Goal: Task Accomplishment & Management: Complete application form

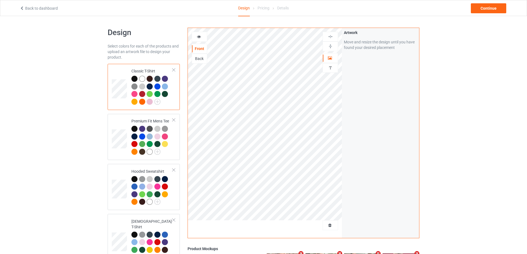
click at [330, 224] on div at bounding box center [330, 226] width 15 height 6
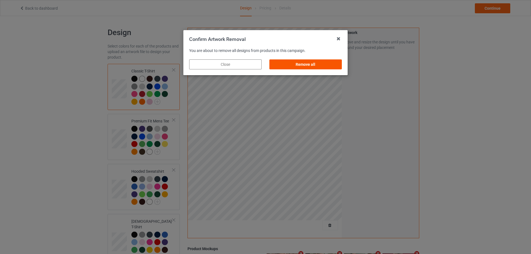
click at [336, 67] on div "Remove all" at bounding box center [305, 64] width 72 height 10
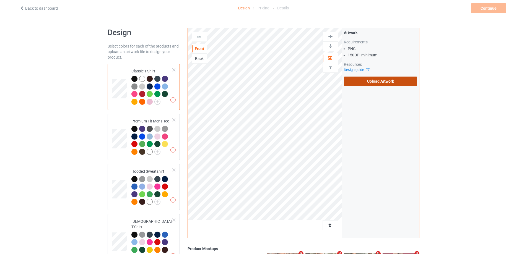
click at [377, 80] on label "Upload Artwork" at bounding box center [380, 81] width 73 height 9
click at [0, 0] on input "Upload Artwork" at bounding box center [0, 0] width 0 height 0
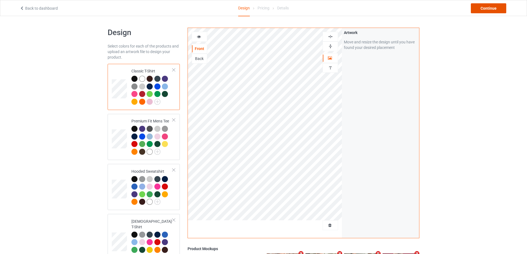
click at [484, 8] on div "Continue" at bounding box center [488, 8] width 35 height 10
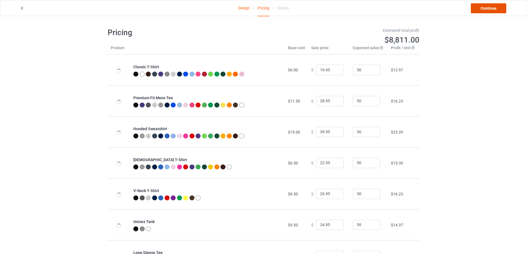
click at [485, 8] on link "Continue" at bounding box center [488, 8] width 35 height 10
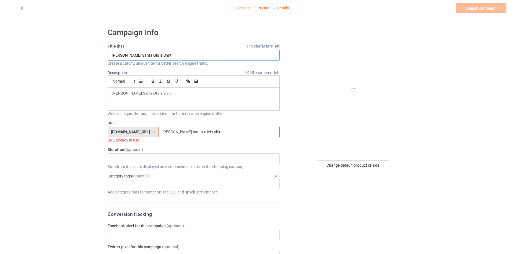
paste input "Assault with A [PERSON_NAME] s"
type input "Assault with A Deli Weapon shirt"
drag, startPoint x: 164, startPoint y: 95, endPoint x: 87, endPoint y: 168, distance: 106.8
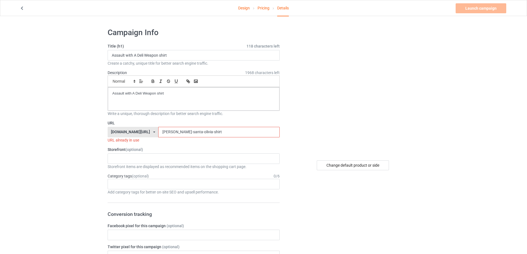
drag, startPoint x: 218, startPoint y: 131, endPoint x: 83, endPoint y: 127, distance: 135.3
paste input "assault-with-a-deli-weapon"
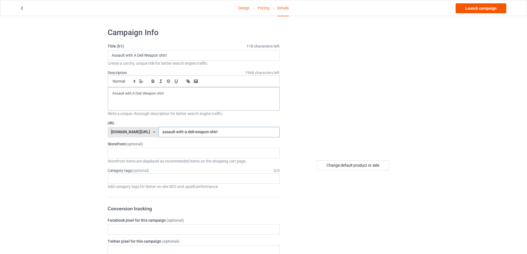
type input "assault-with-a-deli-weapon-shirt"
click at [493, 10] on link "Launch campaign" at bounding box center [480, 8] width 51 height 10
